Goal: Use online tool/utility: Utilize a website feature to perform a specific function

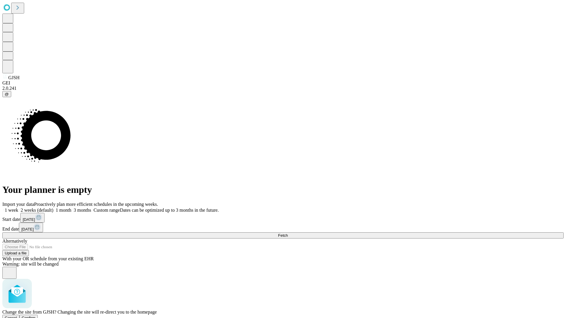
click at [36, 316] on span "Confirm" at bounding box center [29, 318] width 14 height 4
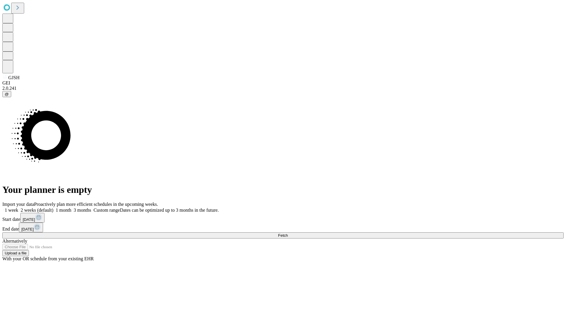
click at [18, 208] on label "1 week" at bounding box center [10, 210] width 16 height 5
click at [287, 233] on span "Fetch" at bounding box center [283, 235] width 10 height 4
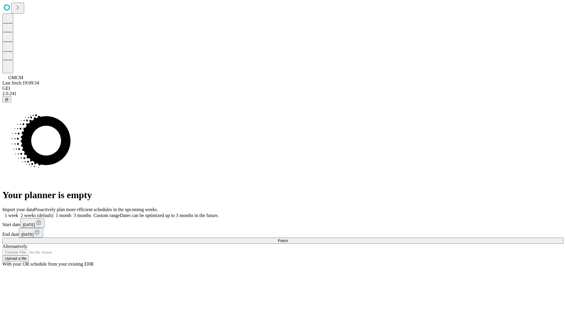
click at [18, 213] on label "1 week" at bounding box center [10, 215] width 16 height 5
click at [287, 239] on span "Fetch" at bounding box center [283, 241] width 10 height 4
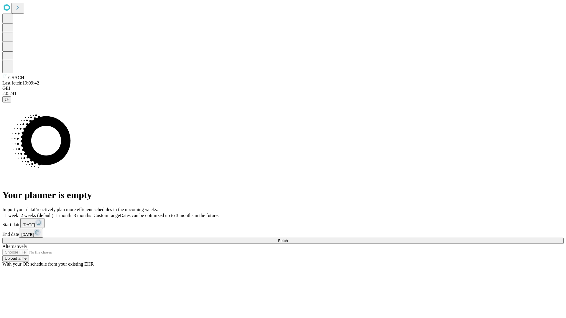
click at [18, 213] on label "1 week" at bounding box center [10, 215] width 16 height 5
click at [287, 239] on span "Fetch" at bounding box center [283, 241] width 10 height 4
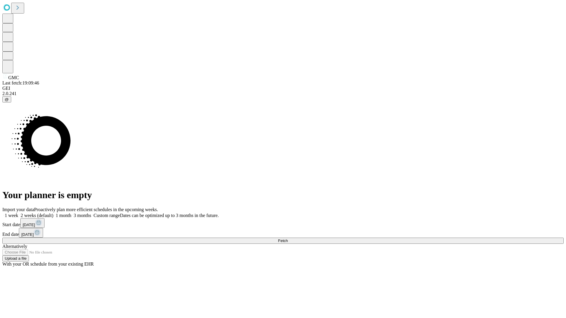
click at [18, 213] on label "1 week" at bounding box center [10, 215] width 16 height 5
click at [287, 239] on span "Fetch" at bounding box center [283, 241] width 10 height 4
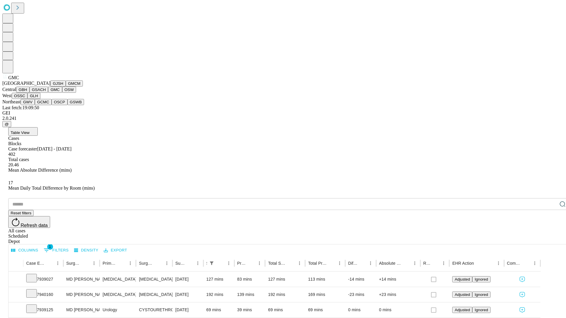
click at [62, 93] on button "OSW" at bounding box center [69, 90] width 14 height 6
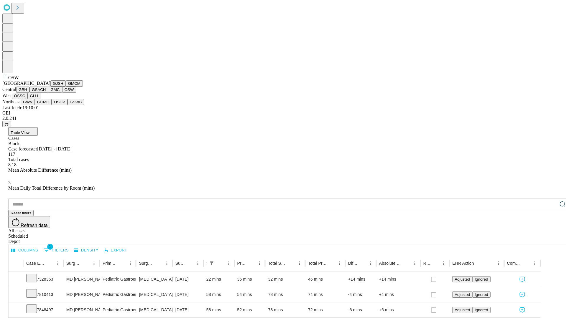
click at [28, 99] on button "OSSC" at bounding box center [20, 96] width 16 height 6
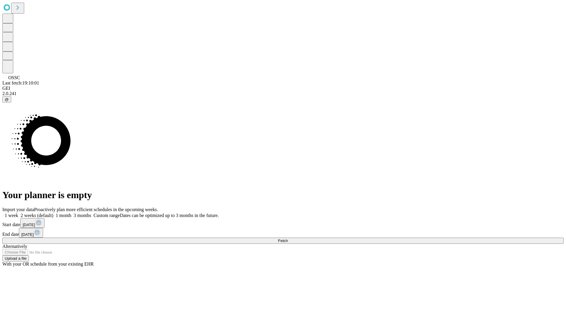
click at [18, 213] on label "1 week" at bounding box center [10, 215] width 16 height 5
click at [287, 239] on span "Fetch" at bounding box center [283, 241] width 10 height 4
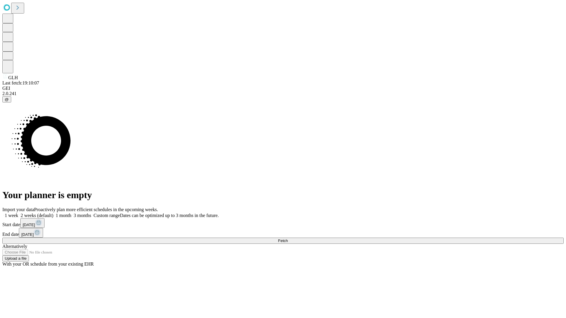
click at [18, 213] on label "1 week" at bounding box center [10, 215] width 16 height 5
click at [287, 239] on span "Fetch" at bounding box center [283, 241] width 10 height 4
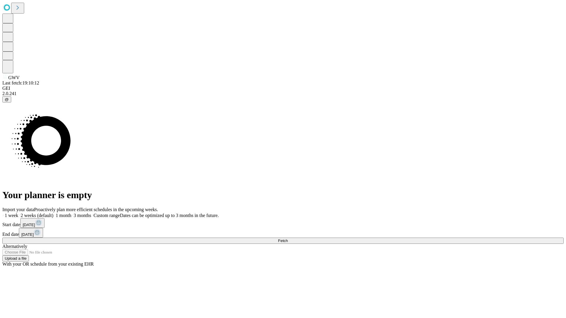
click at [18, 213] on label "1 week" at bounding box center [10, 215] width 16 height 5
click at [287, 239] on span "Fetch" at bounding box center [283, 241] width 10 height 4
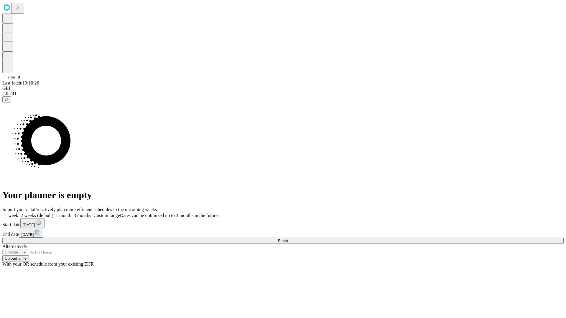
click at [18, 213] on label "1 week" at bounding box center [10, 215] width 16 height 5
click at [287, 239] on span "Fetch" at bounding box center [283, 241] width 10 height 4
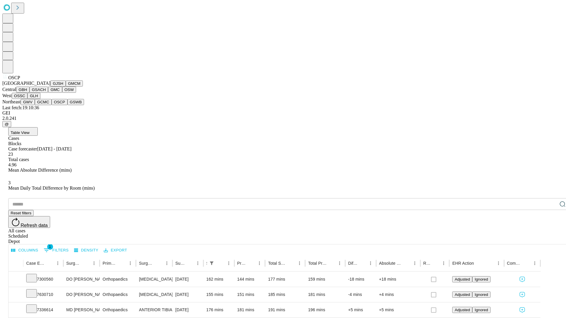
click at [67, 105] on button "GSWB" at bounding box center [75, 102] width 17 height 6
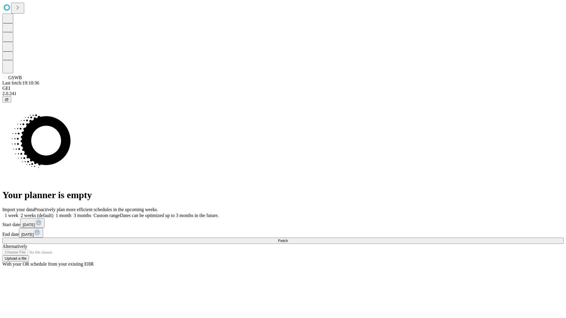
click at [287, 239] on span "Fetch" at bounding box center [283, 241] width 10 height 4
